Goal: Find contact information: Find contact information

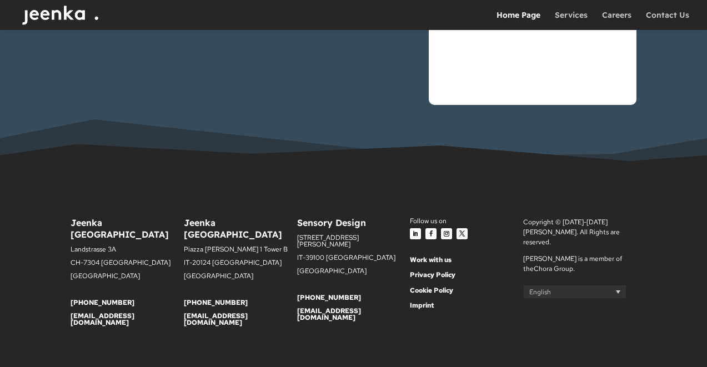
scroll to position [3347, 0]
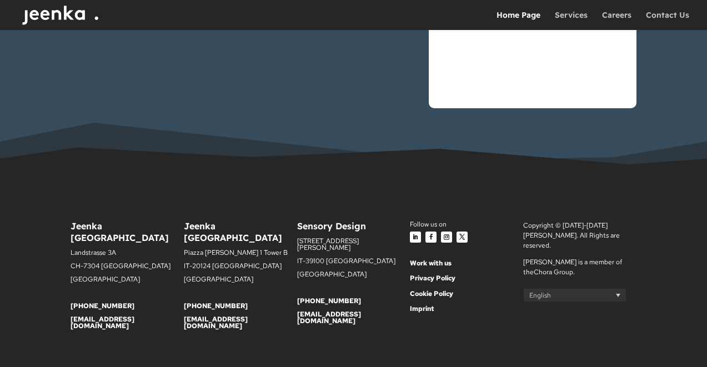
click at [422, 309] on link "Imprint" at bounding box center [422, 308] width 24 height 9
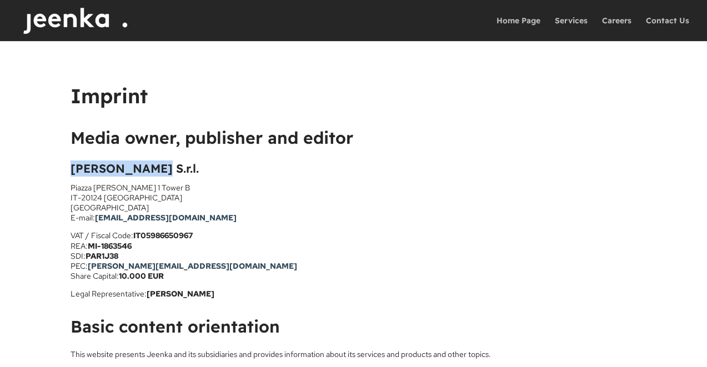
drag, startPoint x: 151, startPoint y: 165, endPoint x: 69, endPoint y: 168, distance: 81.7
click at [69, 168] on div "Imprint Media owner, publisher and editor Jeenka S.r.l. Piazza Gae Aulenti 1 To…" at bounding box center [353, 282] width 707 height 483
copy h4 "Jeenka S.r.l."
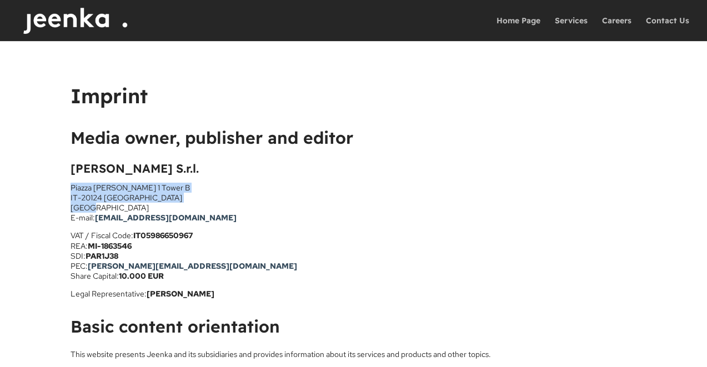
drag, startPoint x: 72, startPoint y: 186, endPoint x: 109, endPoint y: 204, distance: 40.7
click at [109, 204] on p "Piazza Gae Aulenti 1 Tower B IT-20124 Milan Italy E-mail: hello@jeenka.com" at bounding box center [353, 207] width 565 height 48
copy p "Piazza Gae Aulenti 1 Tower B IT-20124 Milan Italy"
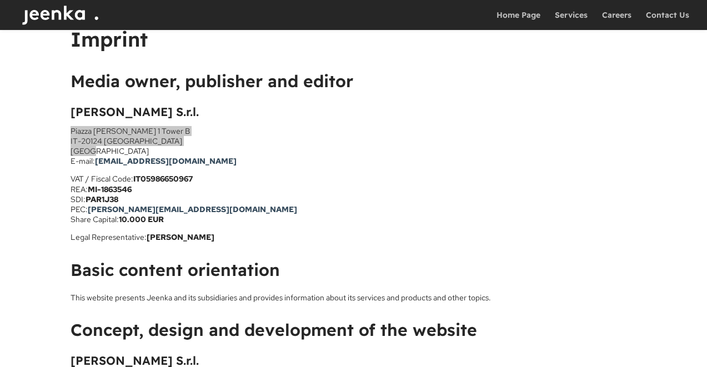
scroll to position [44, 0]
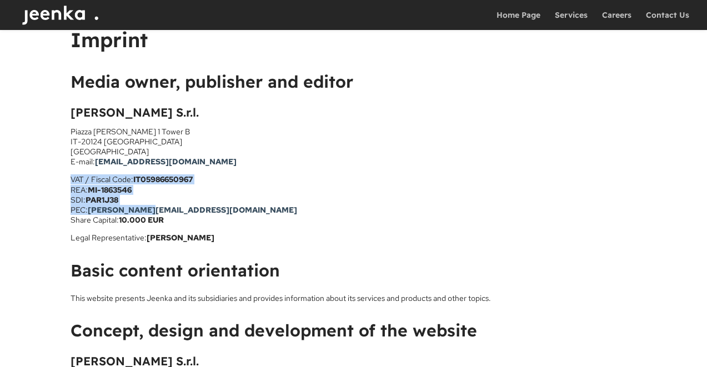
drag, startPoint x: 72, startPoint y: 178, endPoint x: 152, endPoint y: 207, distance: 84.8
click at [152, 207] on p "VAT / Fiscal Code: IT05986650967 REA: MI-1863546 SDI: PAR1J38 PEC: jeenka@pec.i…" at bounding box center [353, 203] width 565 height 58
copy p "VAT / Fiscal Code: IT05986650967 REA: MI-1863546 SDI: PAR1J38 PEC: jeenka@pec.it"
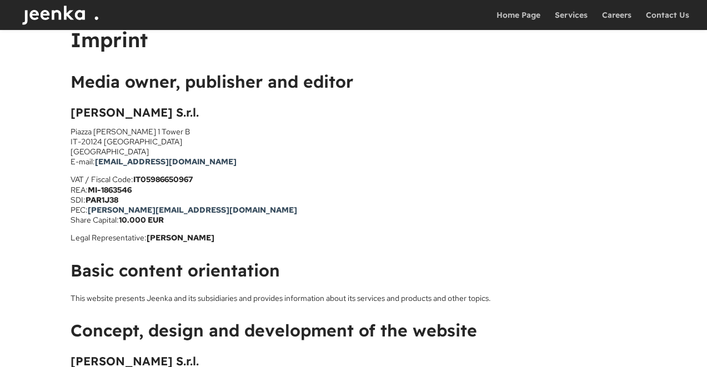
click at [113, 237] on p "Legal Representative: Simone Radaelli" at bounding box center [353, 238] width 565 height 10
copy div "Legal Representative: Simone Radaelli"
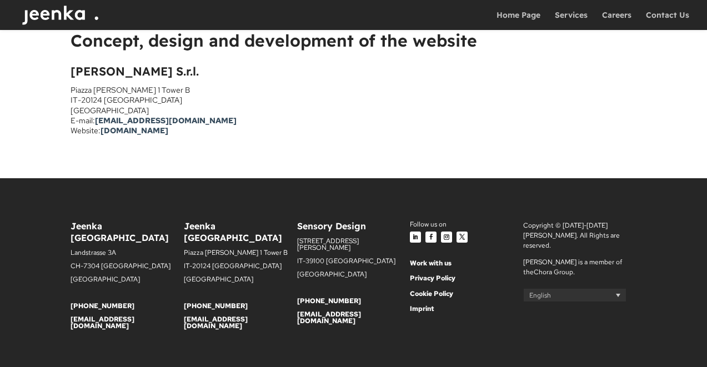
drag, startPoint x: 252, startPoint y: 293, endPoint x: 184, endPoint y: 293, distance: 68.3
click at [184, 303] on p "[PHONE_NUMBER]" at bounding box center [240, 309] width 113 height 13
copy link "[PHONE_NUMBER]"
click at [312, 238] on p "[STREET_ADDRESS][PERSON_NAME]" at bounding box center [353, 248] width 113 height 20
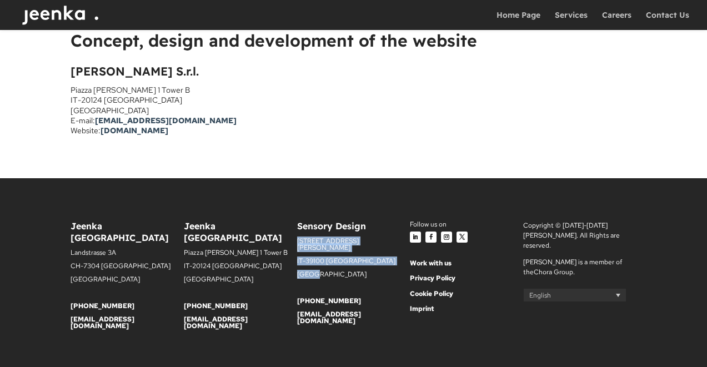
drag, startPoint x: 298, startPoint y: 238, endPoint x: 328, endPoint y: 275, distance: 47.4
click at [328, 275] on div "Sensory Design Via Alessandro Volta 13A IT-39100 Bolzano Italy +39 0471 166 011…" at bounding box center [353, 272] width 113 height 104
copy div "Via Alessandro Volta 13A IT-39100 Bolzano Italy"
click at [355, 275] on p "[GEOGRAPHIC_DATA]" at bounding box center [353, 277] width 113 height 13
drag, startPoint x: 363, startPoint y: 292, endPoint x: 295, endPoint y: 292, distance: 67.2
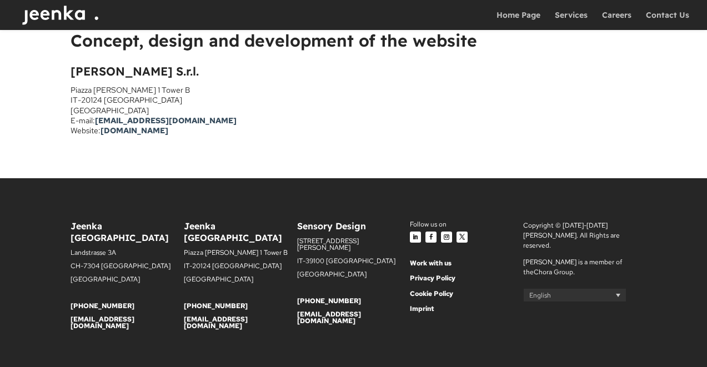
click at [295, 292] on div "Jeenka Switzerland Landstrasse 3A CH-7304 Maienfeld Switzerland +41 81 588 0107…" at bounding box center [353, 280] width 565 height 148
drag, startPoint x: 310, startPoint y: 280, endPoint x: 310, endPoint y: 286, distance: 6.1
click at [310, 284] on p at bounding box center [353, 290] width 113 height 13
drag, startPoint x: 358, startPoint y: 293, endPoint x: 298, endPoint y: 294, distance: 59.4
click at [298, 298] on p "[PHONE_NUMBER]" at bounding box center [353, 304] width 113 height 13
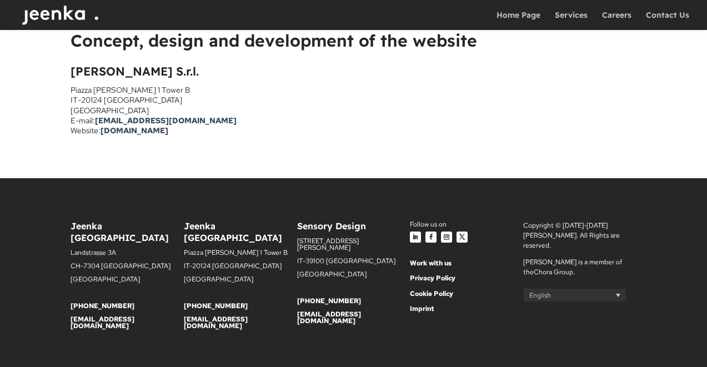
copy link "[PHONE_NUMBER]"
click at [357, 258] on p "IT-39100 [GEOGRAPHIC_DATA]" at bounding box center [353, 264] width 113 height 13
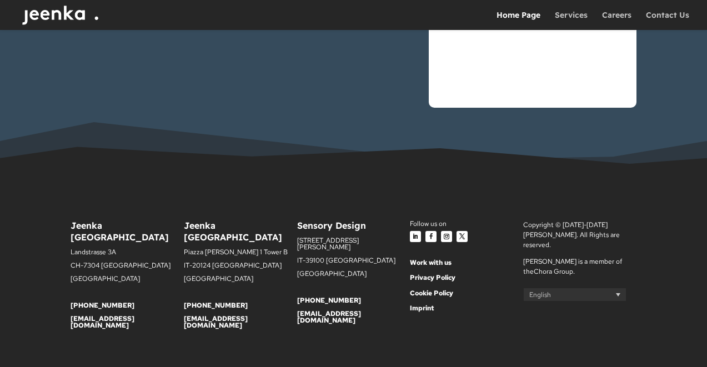
scroll to position [3347, 0]
click at [148, 276] on p "[GEOGRAPHIC_DATA]" at bounding box center [127, 282] width 113 height 13
drag, startPoint x: 136, startPoint y: 294, endPoint x: 69, endPoint y: 295, distance: 66.6
click at [69, 295] on div "Jeenka [GEOGRAPHIC_DATA] [STREET_ADDRESS] [PHONE_NUMBER] [EMAIL_ADDRESS][DOMAIN…" at bounding box center [353, 280] width 707 height 204
copy link "[PHONE_NUMBER]"
